Goal: Find specific page/section: Find specific page/section

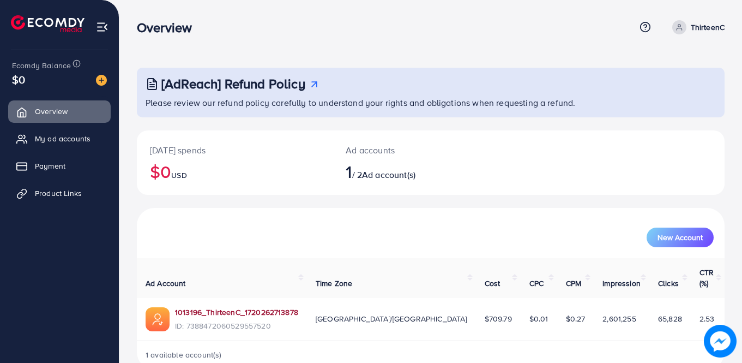
click at [254, 306] on link "1013196_ThirteenC_1720262713878" at bounding box center [236, 311] width 123 height 11
click at [269, 306] on link "1013196_ThirteenC_1720262713878" at bounding box center [236, 311] width 123 height 11
click at [56, 194] on span "Product Links" at bounding box center [61, 193] width 47 height 11
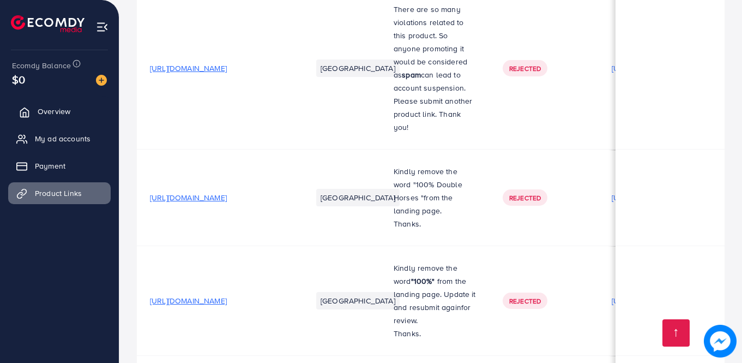
click at [41, 107] on span "Overview" at bounding box center [54, 111] width 33 height 11
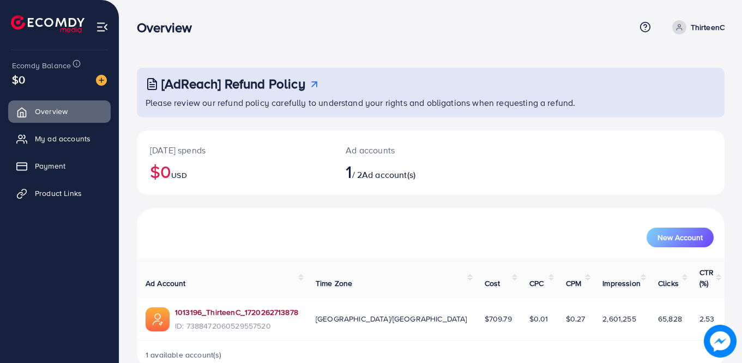
click at [272, 306] on link "1013196_ThirteenC_1720262713878" at bounding box center [236, 311] width 123 height 11
click at [280, 306] on link "1013196_ThirteenC_1720262713878" at bounding box center [236, 311] width 123 height 11
click at [263, 320] on span "ID: 7388472060529557520" at bounding box center [236, 325] width 123 height 11
click at [272, 306] on link "1013196_ThirteenC_1720262713878" at bounding box center [236, 311] width 123 height 11
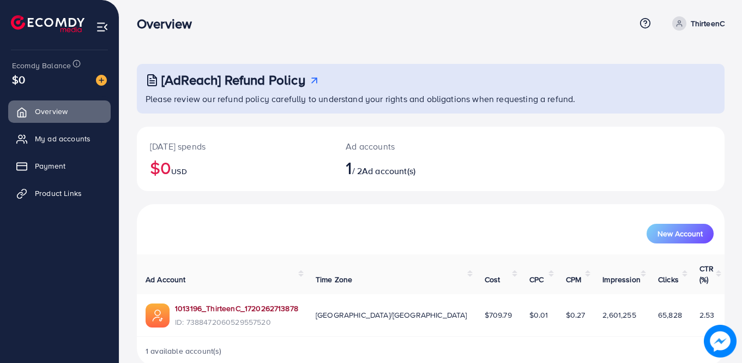
scroll to position [13, 0]
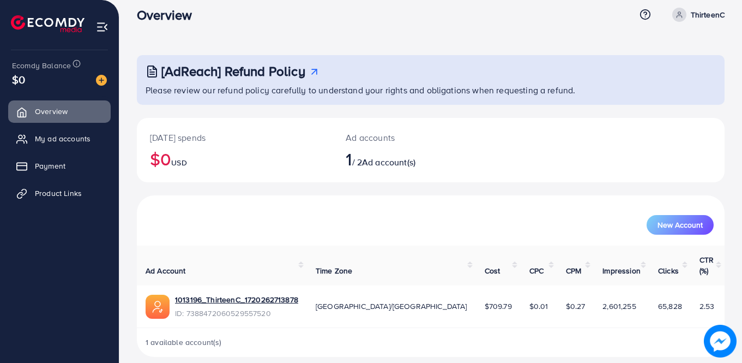
click at [213, 336] on span "1 available account(s)" at bounding box center [184, 341] width 76 height 11
click at [209, 336] on span "1 available account(s)" at bounding box center [184, 341] width 76 height 11
click at [712, 13] on p "ThirteenC" at bounding box center [708, 14] width 34 height 13
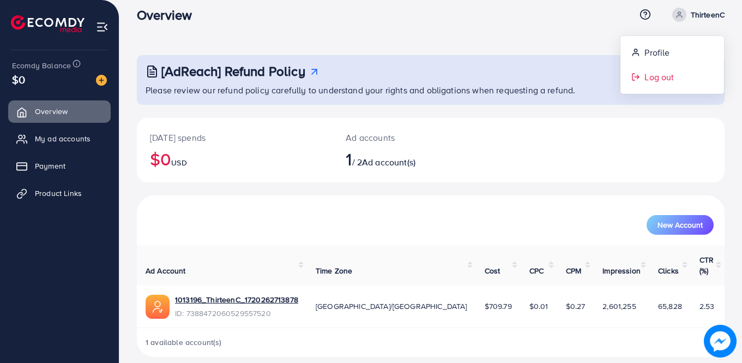
click at [664, 77] on span "Log out" at bounding box center [659, 76] width 29 height 13
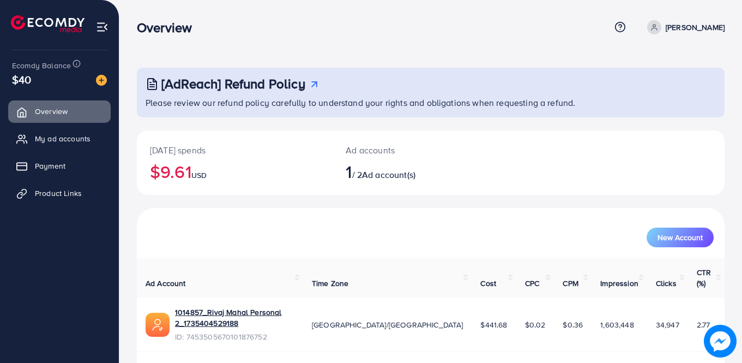
scroll to position [13, 0]
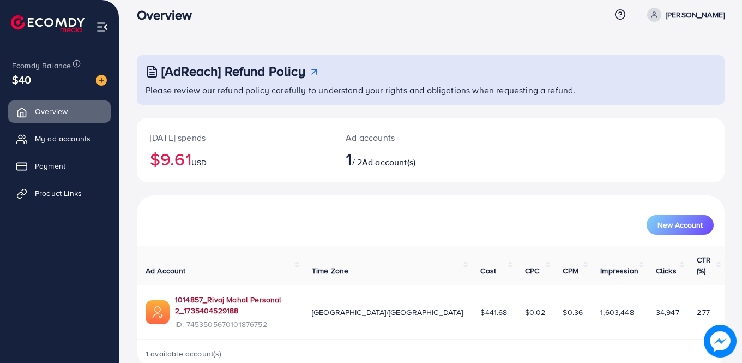
click at [294, 294] on link "1014857_Rivaj Mahal Personal 2_1735404529188" at bounding box center [234, 305] width 119 height 22
